Goal: Task Accomplishment & Management: Use online tool/utility

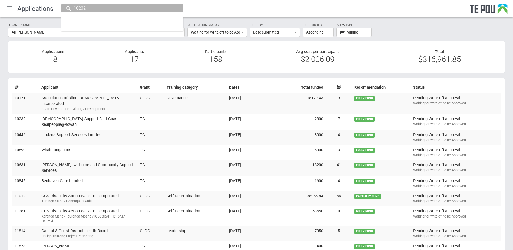
type input "10232"
click at [10, 9] on div at bounding box center [9, 7] width 13 height 13
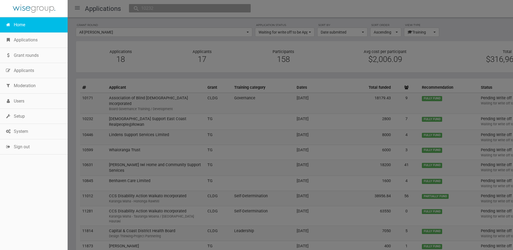
click at [15, 21] on link "Home" at bounding box center [34, 24] width 68 height 15
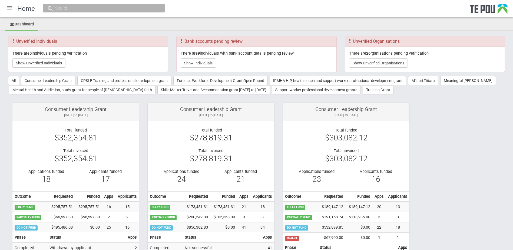
click at [82, 9] on input "text" at bounding box center [101, 8] width 95 height 6
paste input "10232"
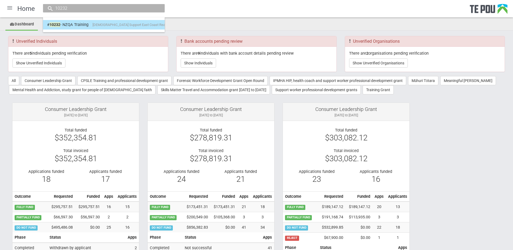
type input "10232"
click at [72, 21] on link "# 10232 - NZQA Training Presbyterian Support East Coast Realpeople@Rowan" at bounding box center [104, 25] width 114 height 8
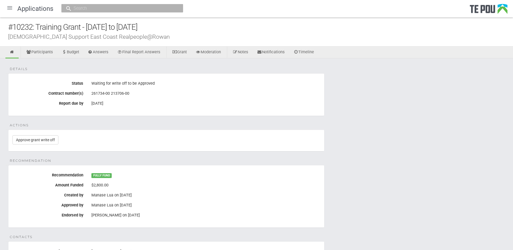
click at [87, 9] on input "text" at bounding box center [119, 8] width 95 height 6
paste input "13976"
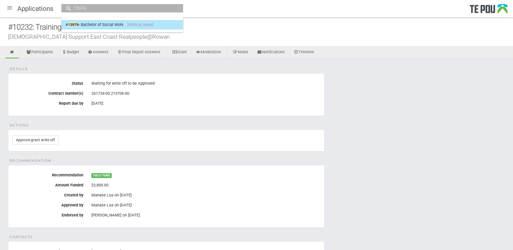
type input "13976"
click at [86, 24] on link "# 13976 - Bachelor of Social Work Bibin Joseph" at bounding box center [122, 25] width 114 height 8
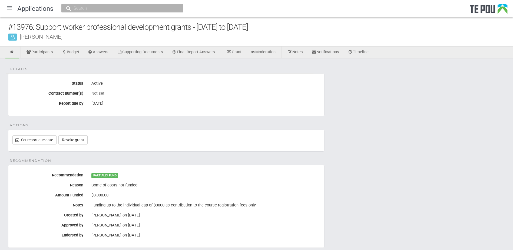
click at [92, 7] on input "text" at bounding box center [119, 8] width 95 height 6
paste input "13923"
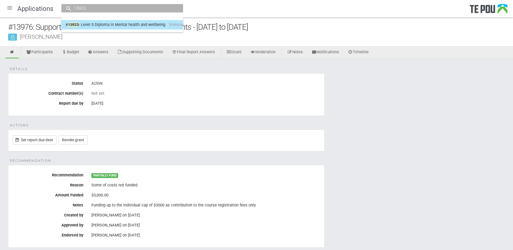
type input "13923"
click at [85, 23] on link "# 13923 - Level 5 Diploma in Mental health and wellbeing Pamela Lawrie" at bounding box center [122, 25] width 114 height 8
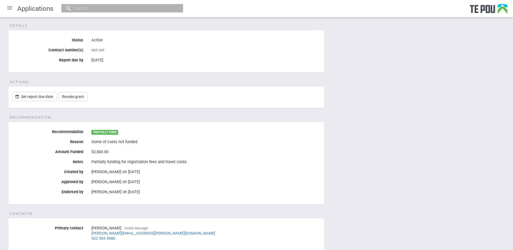
scroll to position [7, 0]
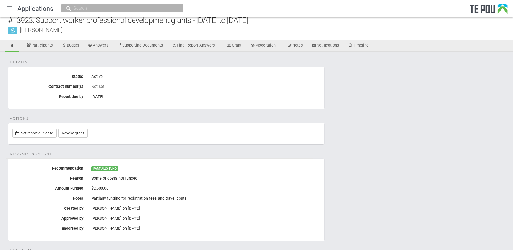
click at [99, 12] on div at bounding box center [122, 8] width 122 height 8
paste input "13976"
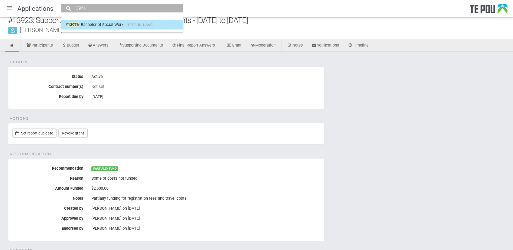
type input "13976"
click at [91, 22] on link "# 13976 - Bachelor of Social Work Bibin Joseph" at bounding box center [122, 25] width 114 height 8
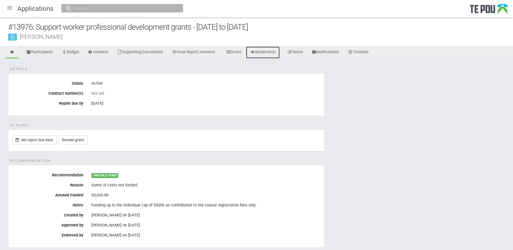
click at [271, 52] on link "Moderation" at bounding box center [263, 53] width 34 height 12
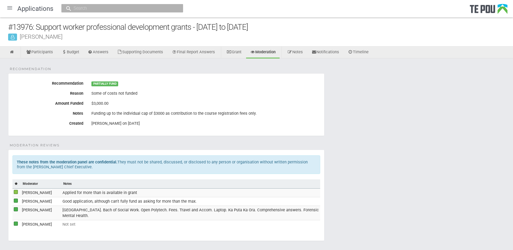
click at [77, 8] on input "text" at bounding box center [119, 8] width 95 height 6
paste input "13777"
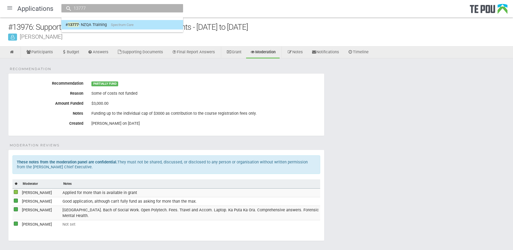
type input "13777"
click at [87, 25] on link "# 13777 - NZQA Training Spectrum Care" at bounding box center [122, 25] width 114 height 8
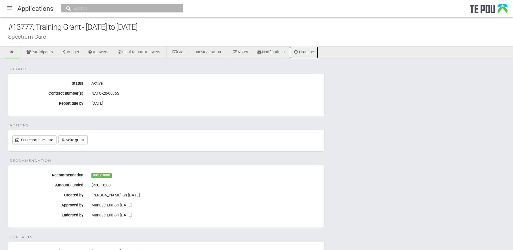
click at [314, 54] on link "Timeline" at bounding box center [303, 53] width 29 height 12
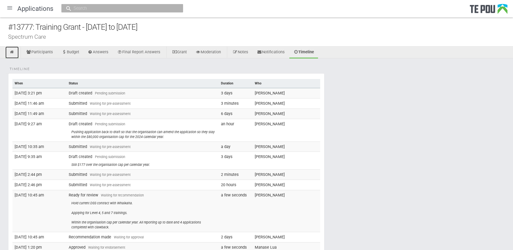
click at [11, 51] on icon at bounding box center [11, 52] width 5 height 4
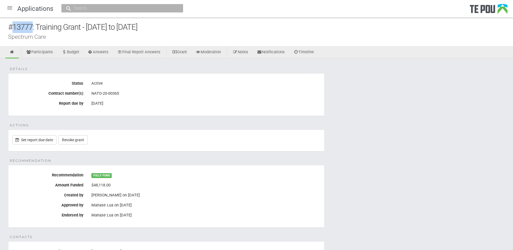
drag, startPoint x: 13, startPoint y: 26, endPoint x: 33, endPoint y: 28, distance: 19.9
click at [33, 28] on div "#13777: Training Grant - [DATE] to [DATE]" at bounding box center [260, 27] width 505 height 12
click at [61, 29] on div "#13777: Training Grant - [DATE] to [DATE]" at bounding box center [260, 27] width 505 height 12
drag, startPoint x: 35, startPoint y: 27, endPoint x: 8, endPoint y: 27, distance: 26.5
click at [8, 27] on div "#13777: Training Grant - [DATE] to [DATE]" at bounding box center [260, 27] width 505 height 12
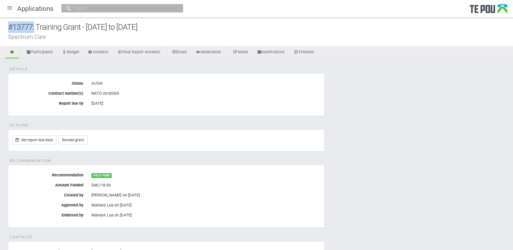
copy div "#13777:"
click at [136, 111] on fieldset "Details Status Active Contract number(s) NATO-20-00365 Report due by 2 Oct 2027" at bounding box center [166, 94] width 316 height 43
click at [309, 52] on link "Timeline" at bounding box center [303, 53] width 29 height 12
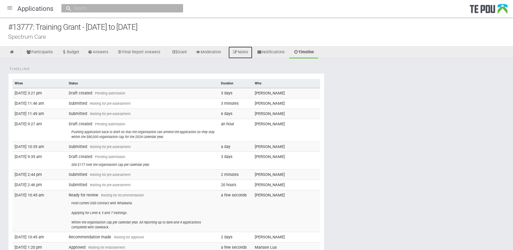
click at [247, 50] on link "Notes" at bounding box center [241, 53] width 24 height 12
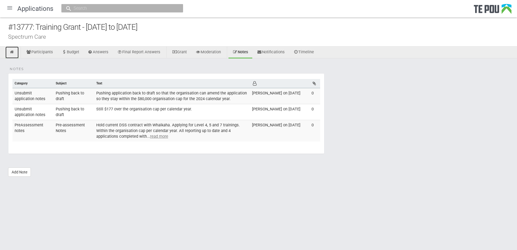
click at [12, 49] on link at bounding box center [11, 53] width 13 height 12
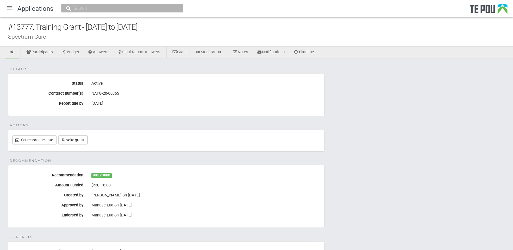
drag, startPoint x: 179, startPoint y: 28, endPoint x: 9, endPoint y: 28, distance: 169.8
click at [9, 28] on div "#13777: Training Grant - [DATE] to [DATE]" at bounding box center [260, 27] width 505 height 12
click at [101, 8] on input "text" at bounding box center [119, 8] width 95 height 6
click at [11, 11] on div at bounding box center [9, 7] width 13 height 13
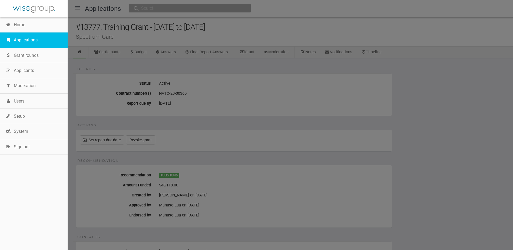
click at [20, 38] on link "Applications" at bounding box center [34, 39] width 68 height 15
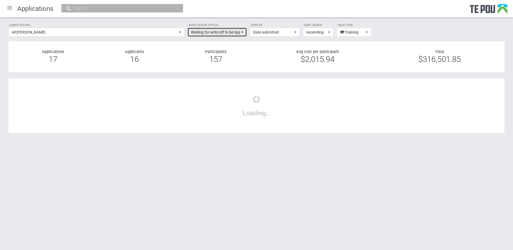
click at [221, 34] on span "Waiting for write off to be Approved" at bounding box center [215, 31] width 49 height 5
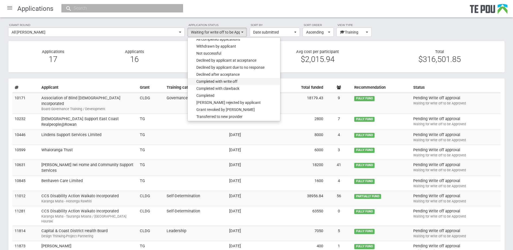
scroll to position [387, 0]
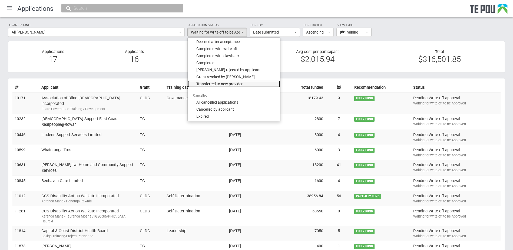
click at [236, 85] on span "Transferred to new provider" at bounding box center [219, 83] width 46 height 5
select select "601"
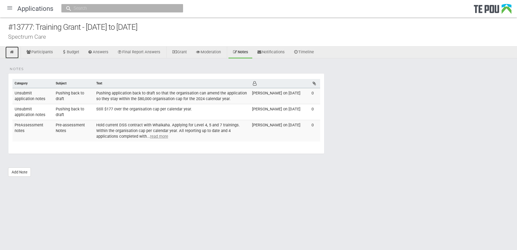
click at [13, 49] on link at bounding box center [11, 53] width 13 height 12
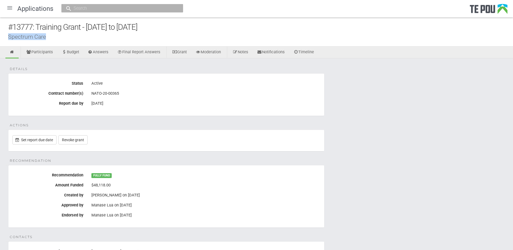
drag, startPoint x: 46, startPoint y: 36, endPoint x: 7, endPoint y: 36, distance: 38.9
click at [7, 36] on div "#13777: Training Grant - [DATE] to [DATE] Spectrum Care" at bounding box center [256, 31] width 513 height 29
copy div "Spectrum Care"
click at [11, 8] on div at bounding box center [9, 7] width 13 height 13
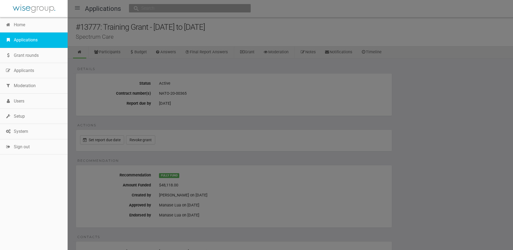
click at [21, 40] on link "Applications" at bounding box center [34, 39] width 68 height 15
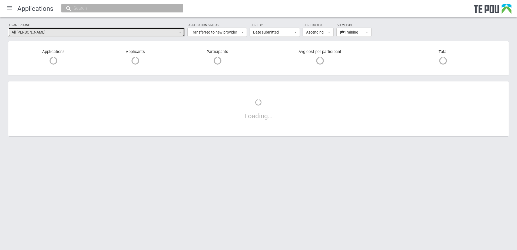
click at [150, 35] on span "All [PERSON_NAME]" at bounding box center [95, 31] width 166 height 5
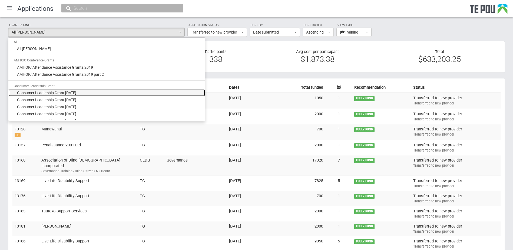
click at [62, 92] on span "Consumer Leadership Grant September 2016" at bounding box center [46, 92] width 59 height 5
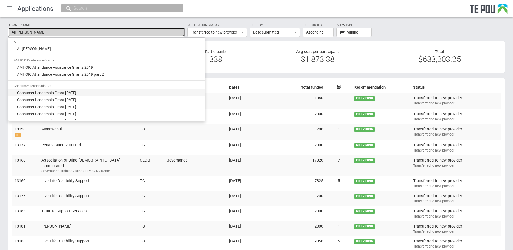
select select "1"
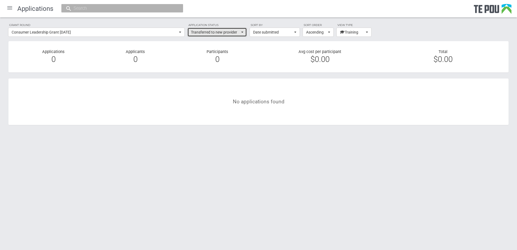
click at [220, 31] on span "Transferred to new provider" at bounding box center [215, 31] width 49 height 5
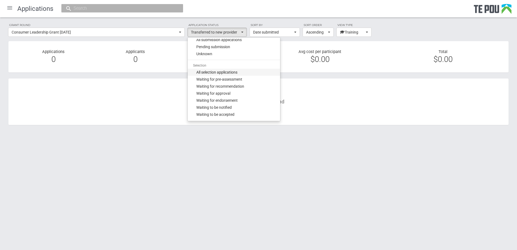
scroll to position [54, 0]
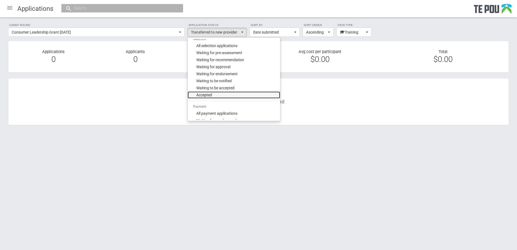
click at [213, 95] on link "Accepted" at bounding box center [234, 94] width 92 height 7
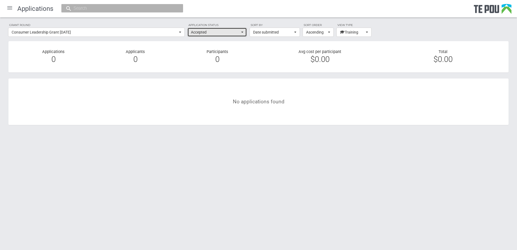
click at [223, 35] on span "Accepted" at bounding box center [215, 31] width 49 height 5
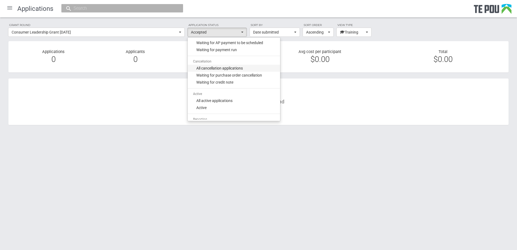
scroll to position [162, 0]
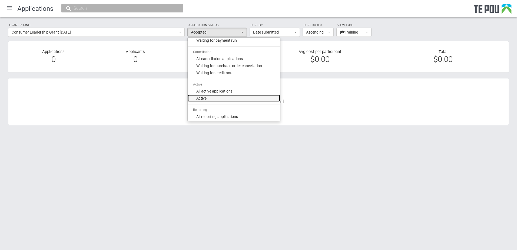
click at [214, 95] on link "Active" at bounding box center [234, 98] width 92 height 7
select select "300"
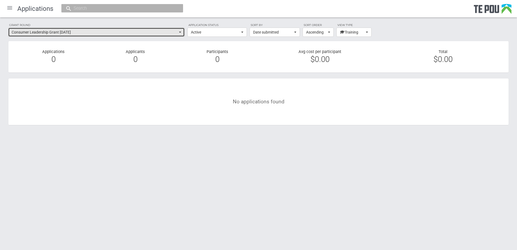
click at [174, 34] on span "Consumer Leadership Grant September 2016" at bounding box center [95, 31] width 166 height 5
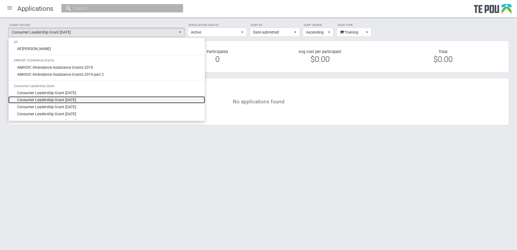
click at [57, 98] on span "Consumer Leadership Grant March 2017" at bounding box center [46, 99] width 59 height 5
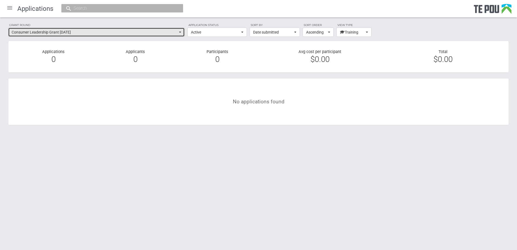
click at [102, 33] on span "Consumer Leadership Grant March 2017" at bounding box center [95, 31] width 166 height 5
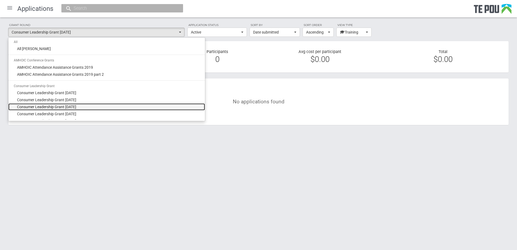
click at [65, 108] on span "Consumer Leadership Grant September 2017" at bounding box center [46, 106] width 59 height 5
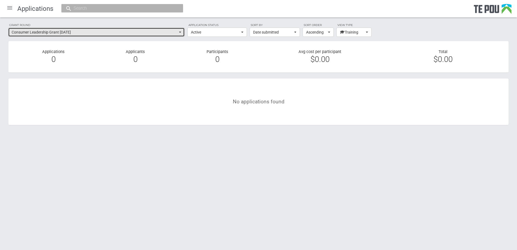
click at [99, 31] on span "Consumer Leadership Grant September 2017" at bounding box center [95, 31] width 166 height 5
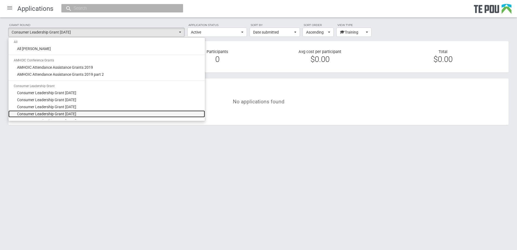
click at [76, 111] on span "Consumer Leadership Grant March 2018" at bounding box center [46, 113] width 59 height 5
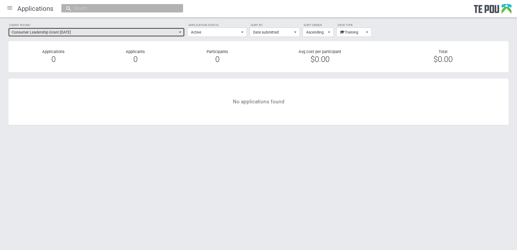
click at [109, 32] on span "Consumer Leadership Grant March 2018" at bounding box center [95, 31] width 166 height 5
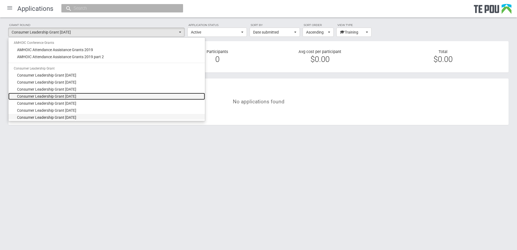
scroll to position [27, 0]
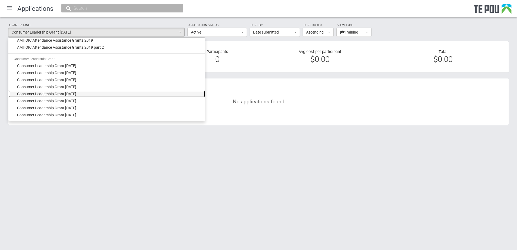
click at [72, 95] on span "Consumer Leadership Grant October 2018" at bounding box center [46, 93] width 59 height 5
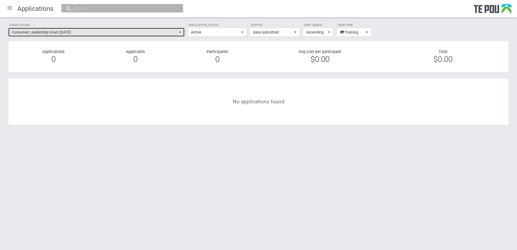
click at [98, 32] on span "Consumer Leadership Grant October 2018" at bounding box center [95, 31] width 166 height 5
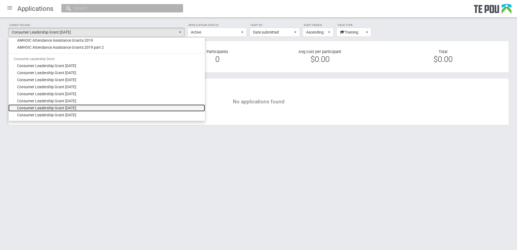
click at [80, 105] on link "Consumer Leadership Grant September 2019" at bounding box center [106, 107] width 197 height 7
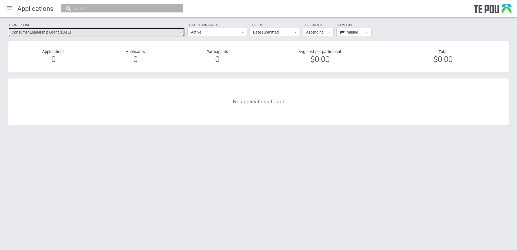
click at [97, 31] on span "Consumer Leadership Grant September 2019" at bounding box center [95, 31] width 166 height 5
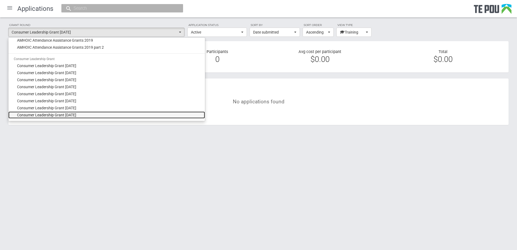
click at [76, 112] on span "Consumer Leadership Grant March 2020" at bounding box center [46, 114] width 59 height 5
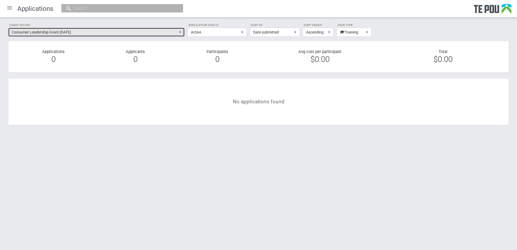
click at [105, 32] on span "Consumer Leadership Grant March 2020" at bounding box center [95, 31] width 166 height 5
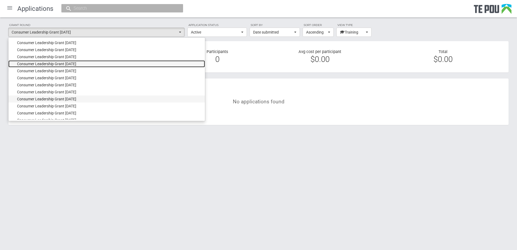
scroll to position [81, 0]
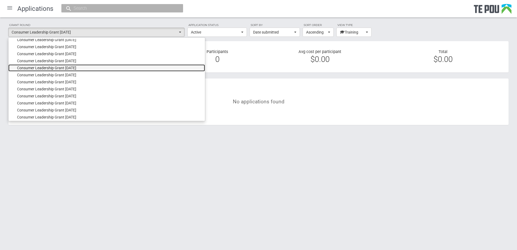
click at [76, 68] on span "Consumer Leadership Grant October 2020" at bounding box center [46, 67] width 59 height 5
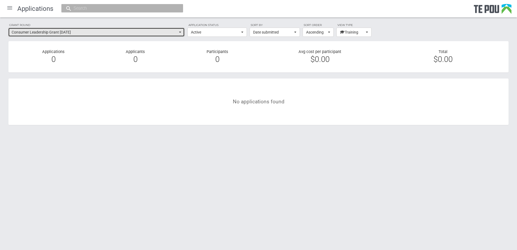
click at [93, 32] on span "Consumer Leadership Grant October 2020" at bounding box center [95, 31] width 166 height 5
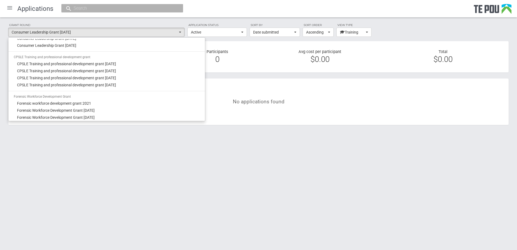
scroll to position [162, 0]
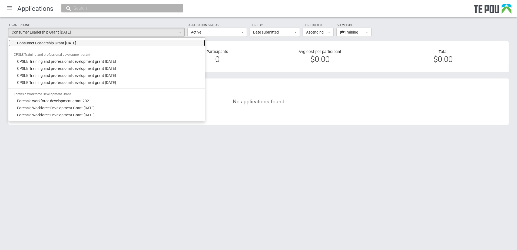
click at [76, 45] on span "Consumer Leadership Grant September 2024" at bounding box center [46, 42] width 59 height 5
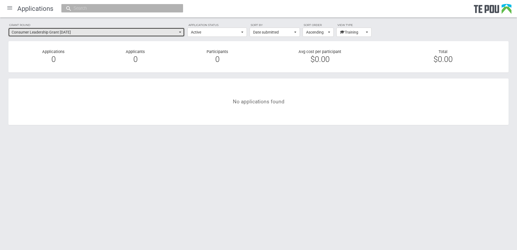
click at [92, 33] on span "Consumer Leadership Grant September 2024" at bounding box center [95, 31] width 166 height 5
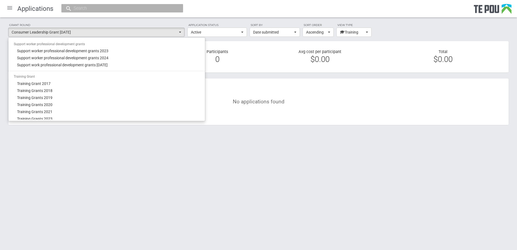
scroll to position [514, 0]
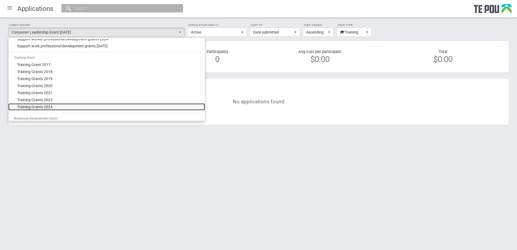
click at [66, 105] on link "Training Grants 2024" at bounding box center [106, 106] width 197 height 7
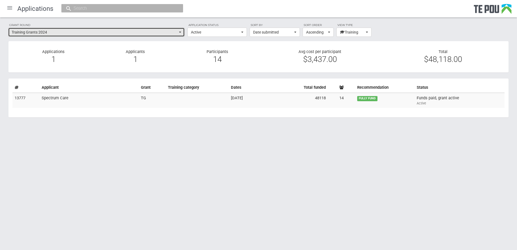
click at [95, 30] on span "Training Grants 2024" at bounding box center [95, 31] width 166 height 5
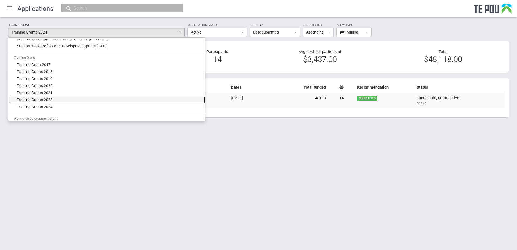
click at [48, 99] on span "Training Grants 2023" at bounding box center [34, 99] width 35 height 5
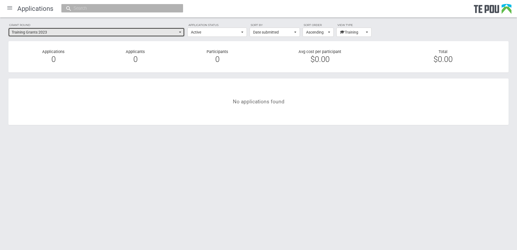
click at [76, 34] on span "Training Grants 2023" at bounding box center [95, 31] width 166 height 5
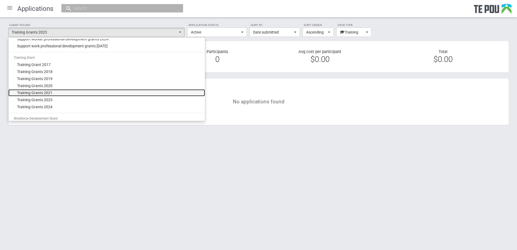
click at [54, 90] on link "Training Grants 2021" at bounding box center [106, 92] width 197 height 7
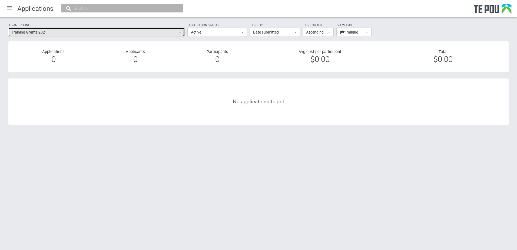
click at [71, 29] on button "Training Grants 2021" at bounding box center [96, 32] width 177 height 9
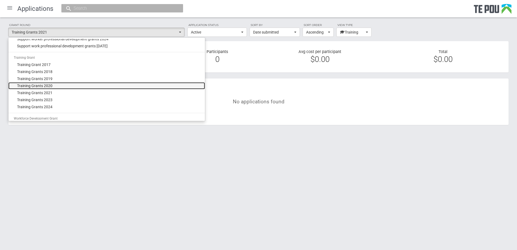
click at [53, 84] on link "Training Grants 2020" at bounding box center [106, 85] width 197 height 7
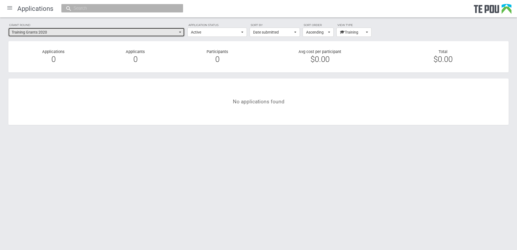
click at [70, 33] on span "Training Grants 2020" at bounding box center [95, 31] width 166 height 5
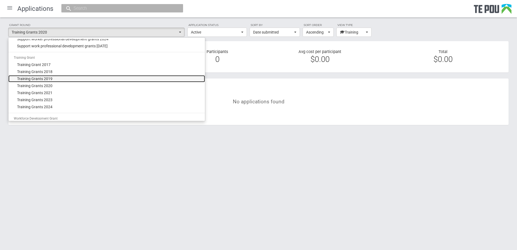
click at [52, 77] on span "Training Grants 2019" at bounding box center [34, 78] width 35 height 5
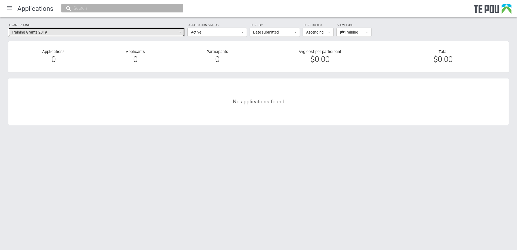
click at [65, 35] on span "Training Grants 2019" at bounding box center [95, 31] width 166 height 5
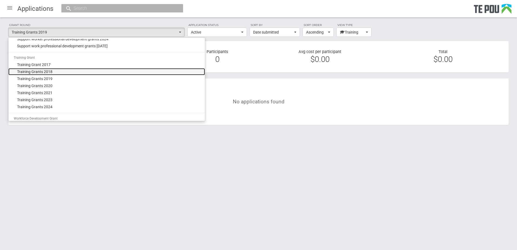
click at [47, 71] on span "Training Grants 2018" at bounding box center [34, 71] width 35 height 5
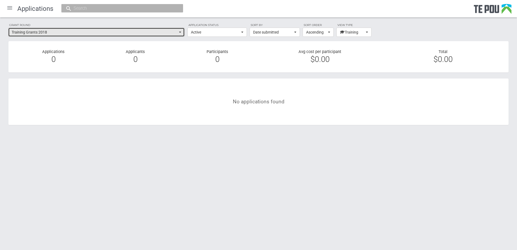
click at [62, 32] on span "Training Grants 2018" at bounding box center [95, 31] width 166 height 5
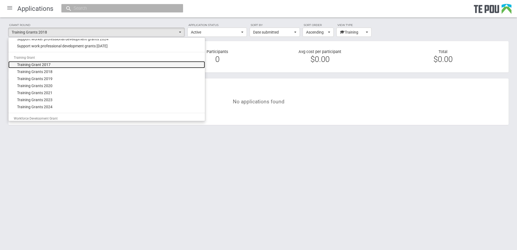
click at [50, 62] on link "Training Grant 2017" at bounding box center [106, 64] width 197 height 7
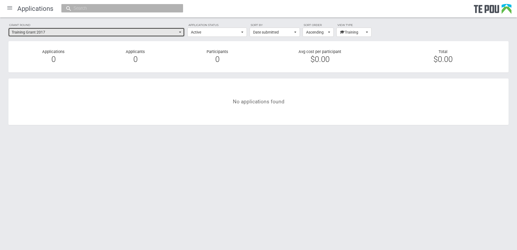
click at [64, 32] on span "Training Grant 2017" at bounding box center [95, 31] width 166 height 5
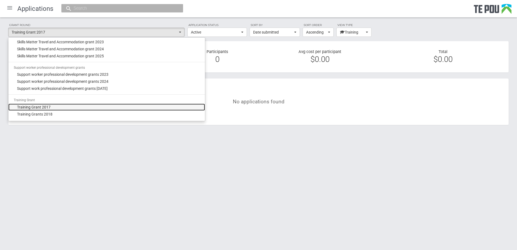
scroll to position [433, 0]
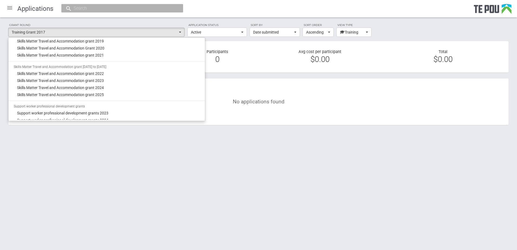
click at [241, 127] on div "Grant round Training Grant 2017 All All grant rounds AMHOIC Conference Grants A…" at bounding box center [258, 76] width 517 height 119
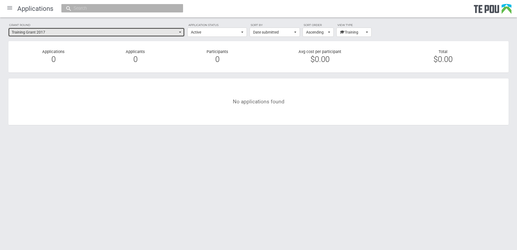
click at [21, 31] on span "Training Grant 2017" at bounding box center [95, 31] width 166 height 5
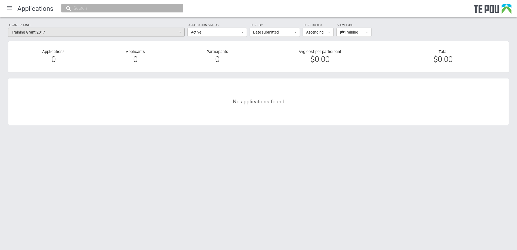
scroll to position [499, 0]
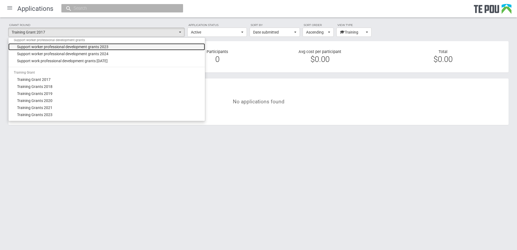
click at [42, 50] on link "Support worker professional development grants 2023" at bounding box center [106, 46] width 197 height 7
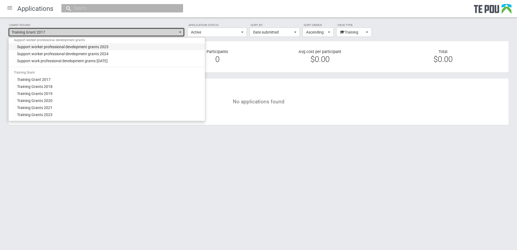
select select "53"
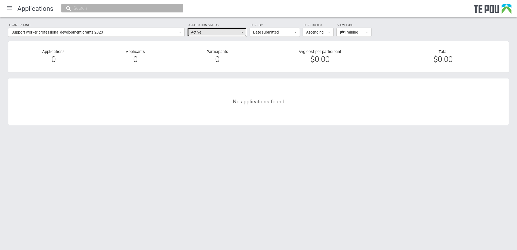
click at [210, 31] on span "Active" at bounding box center [215, 31] width 49 height 5
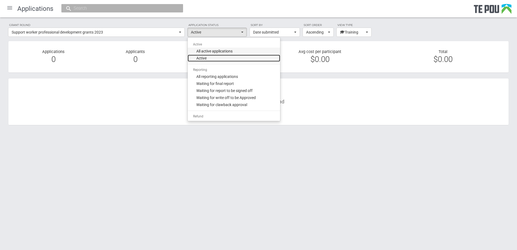
scroll to position [216, 0]
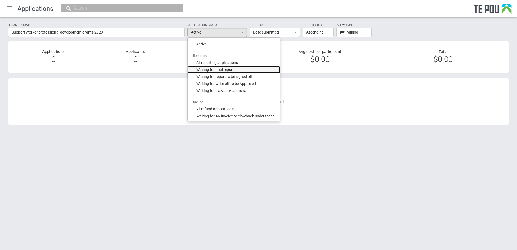
click at [235, 70] on link "Waiting for final report" at bounding box center [234, 69] width 92 height 7
select select "310"
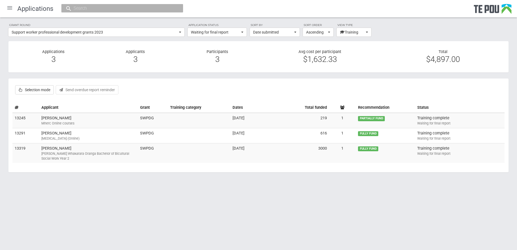
click at [400, 29] on div "Grant round Support worker professional development grants 2023 All All grant r…" at bounding box center [258, 100] width 517 height 166
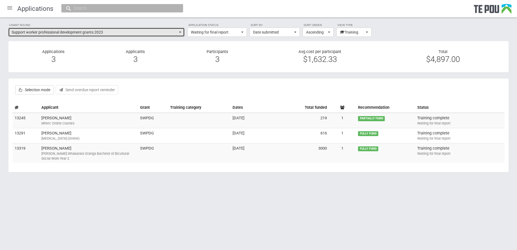
click at [158, 30] on span "Support worker professional development grants 2023" at bounding box center [95, 31] width 166 height 5
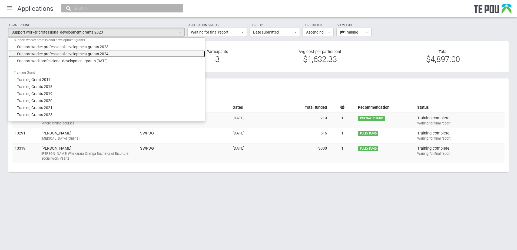
click at [102, 51] on span "Support worker professional development grants 2024" at bounding box center [62, 53] width 91 height 5
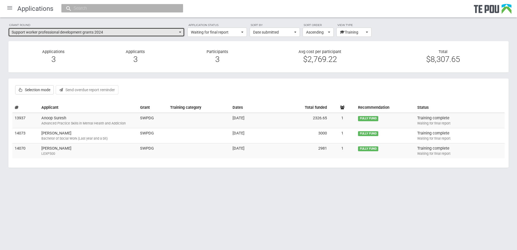
click at [127, 33] on span "Support worker professional development grants 2024" at bounding box center [95, 31] width 166 height 5
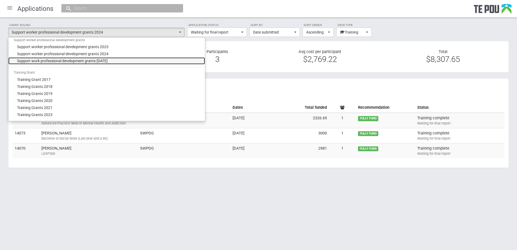
click at [98, 61] on span "Support work professional development grants October 2025" at bounding box center [62, 60] width 91 height 5
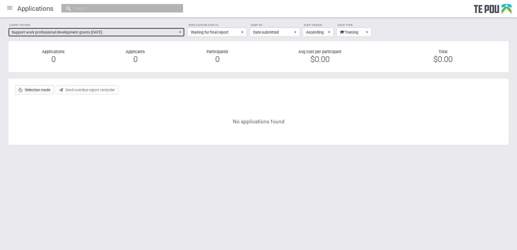
click at [114, 34] on span "Support work professional development grants October 2025" at bounding box center [95, 31] width 166 height 5
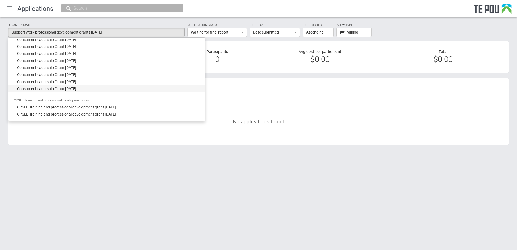
scroll to position [120, 0]
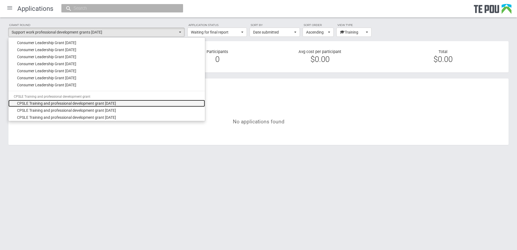
click at [66, 103] on span "CPSLE Training and professional development grant March 2023" at bounding box center [66, 103] width 99 height 5
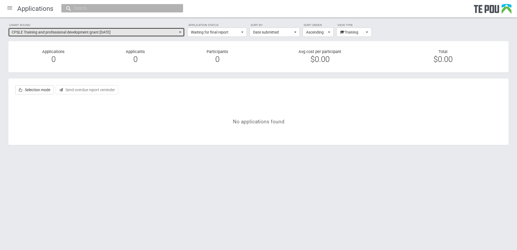
click at [97, 29] on button "CPSLE Training and professional development grant March 2023" at bounding box center [96, 32] width 177 height 9
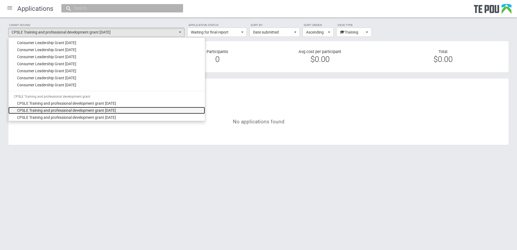
click at [84, 112] on span "CPSLE Training and professional development grant February 2024" at bounding box center [66, 110] width 99 height 5
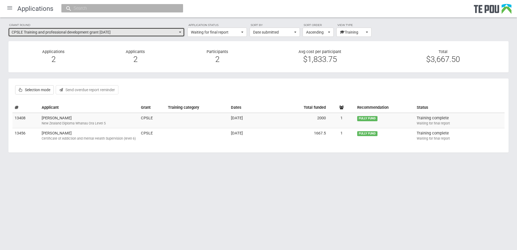
click at [120, 31] on span "CPSLE Training and professional development grant February 2024" at bounding box center [95, 31] width 166 height 5
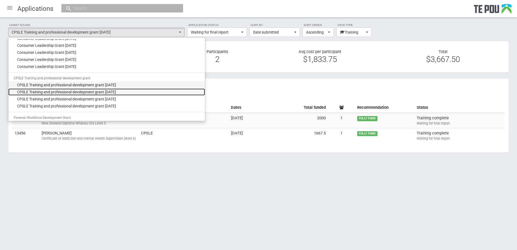
scroll to position [147, 0]
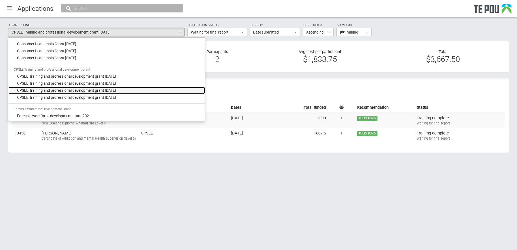
click at [104, 92] on span "CPSLE Training and professional development grant October 2024" at bounding box center [66, 90] width 99 height 5
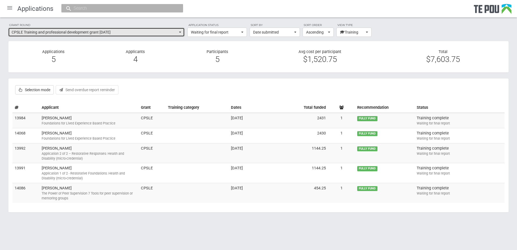
click at [124, 34] on span "CPSLE Training and professional development grant October 2024" at bounding box center [95, 31] width 166 height 5
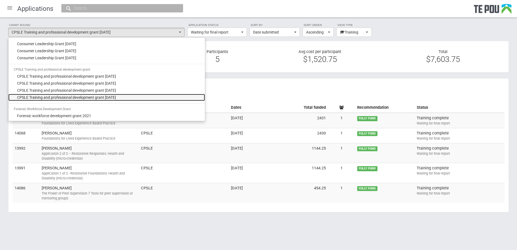
click at [108, 94] on link "CPSLE Training and professional development grant September 2025" at bounding box center [106, 97] width 197 height 7
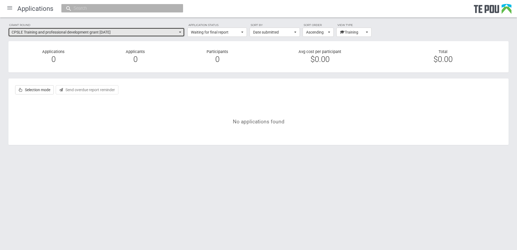
click at [129, 34] on span "CPSLE Training and professional development grant September 2025" at bounding box center [95, 31] width 166 height 5
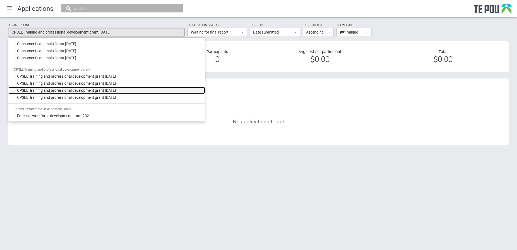
click at [116, 89] on span "CPSLE Training and professional development grant October 2024" at bounding box center [66, 90] width 99 height 5
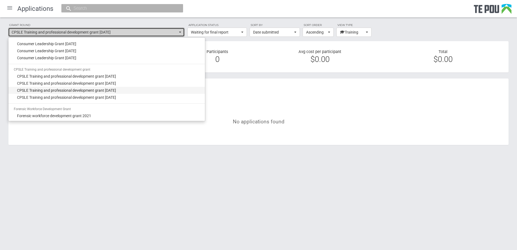
select select "63"
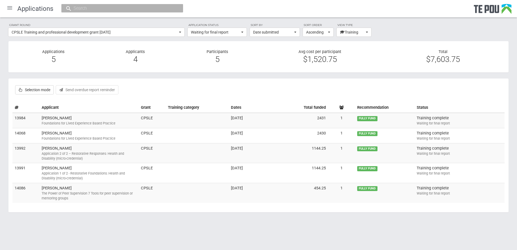
click at [9, 6] on div at bounding box center [9, 7] width 13 height 13
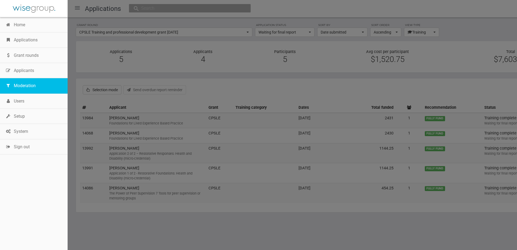
click at [30, 86] on link "Moderation" at bounding box center [34, 85] width 68 height 15
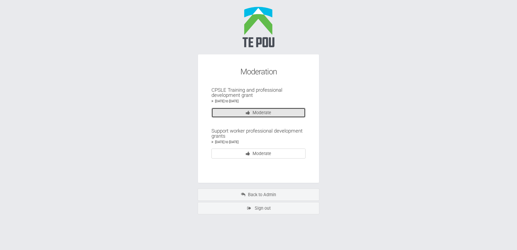
click at [237, 114] on link "Moderate" at bounding box center [258, 113] width 94 height 10
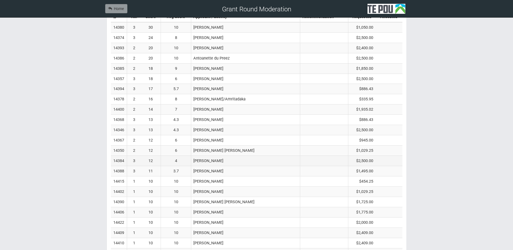
scroll to position [216, 0]
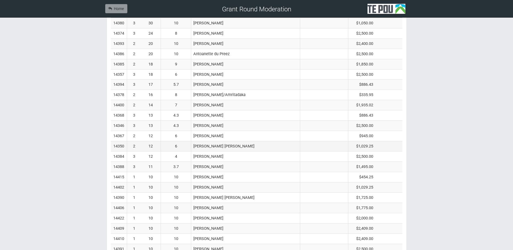
click at [147, 146] on td "12" at bounding box center [151, 146] width 20 height 10
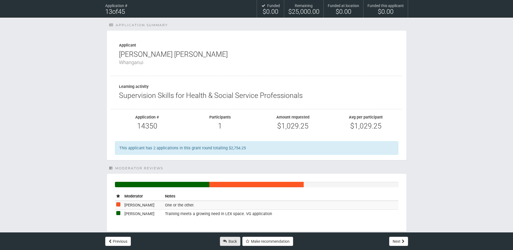
click at [228, 239] on link "Back" at bounding box center [230, 241] width 21 height 9
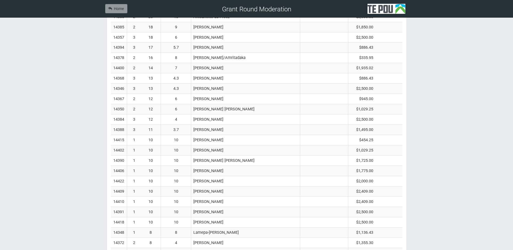
scroll to position [352, 0]
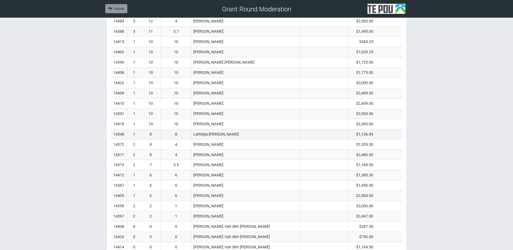
click at [146, 132] on td "8" at bounding box center [151, 134] width 20 height 10
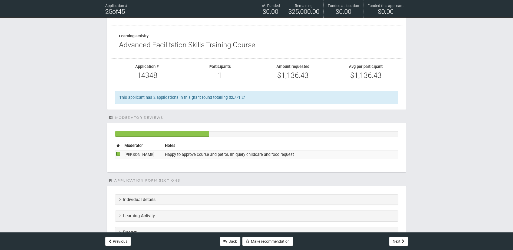
scroll to position [108, 0]
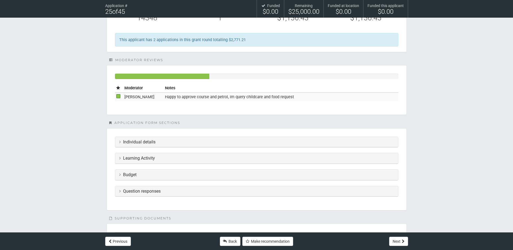
click at [136, 175] on h3 "Budget" at bounding box center [256, 174] width 275 height 5
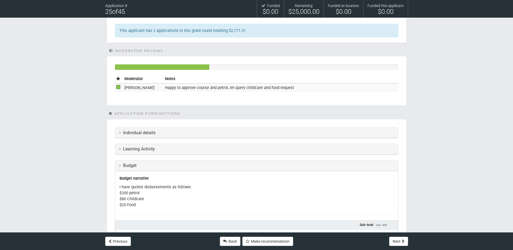
scroll to position [117, 0]
click at [230, 239] on link "Back" at bounding box center [230, 241] width 21 height 9
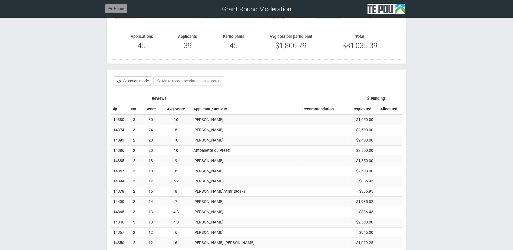
scroll to position [135, 0]
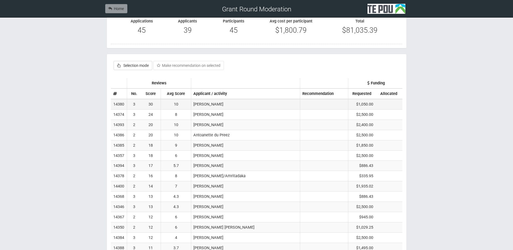
click at [139, 102] on td "3" at bounding box center [134, 104] width 14 height 10
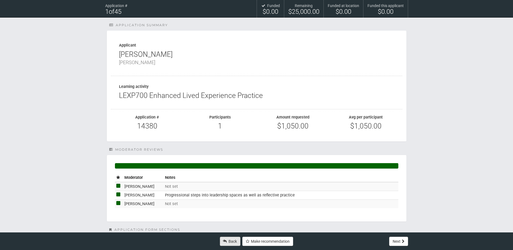
click at [233, 237] on link "Back" at bounding box center [230, 241] width 21 height 9
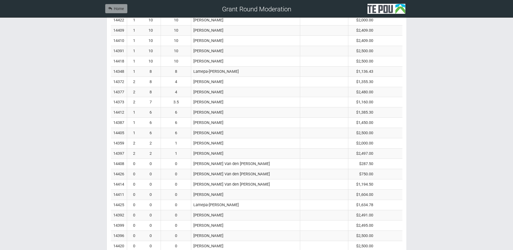
scroll to position [480, 0]
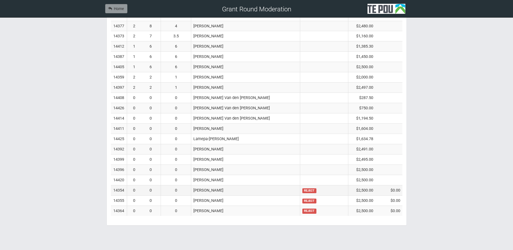
click at [161, 191] on td "0" at bounding box center [151, 190] width 20 height 10
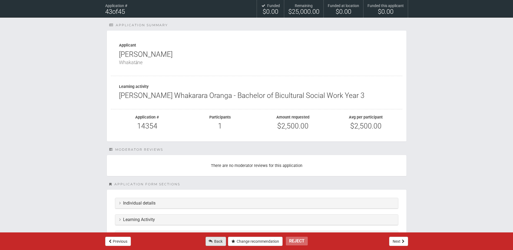
click at [215, 240] on link "Back" at bounding box center [216, 241] width 21 height 9
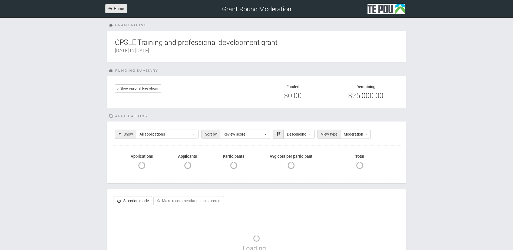
click at [120, 9] on link "Home" at bounding box center [116, 8] width 22 height 9
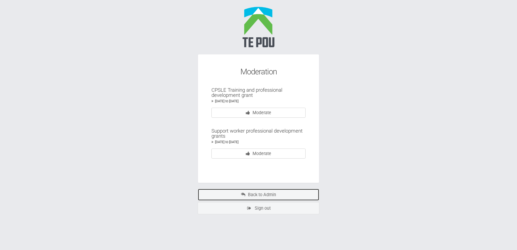
click at [260, 197] on link "Back to Admin" at bounding box center [259, 194] width 122 height 12
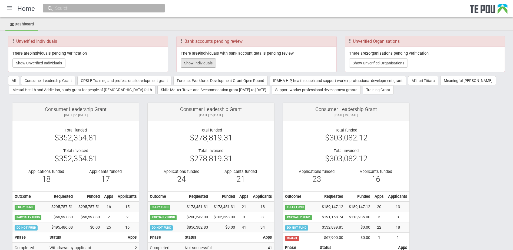
click at [211, 63] on button "Show Individuals" at bounding box center [198, 62] width 35 height 9
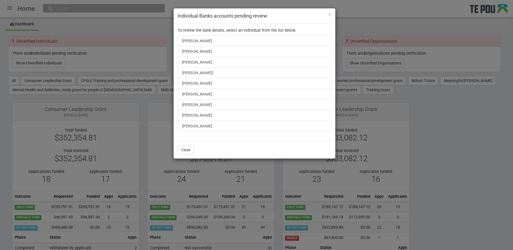
click at [120, 27] on div "× Individual Banks accounts pending review To review the bank details, select a…" at bounding box center [256, 125] width 513 height 250
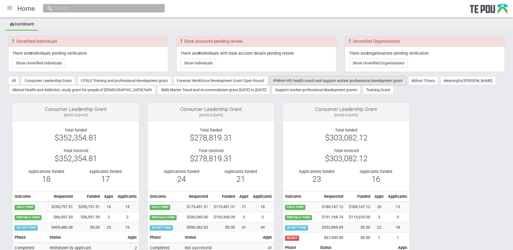
click at [301, 80] on button "IPMHA HIP, health coach and support worker professional development grant" at bounding box center [338, 80] width 137 height 9
